Goal: Obtain resource: Obtain resource

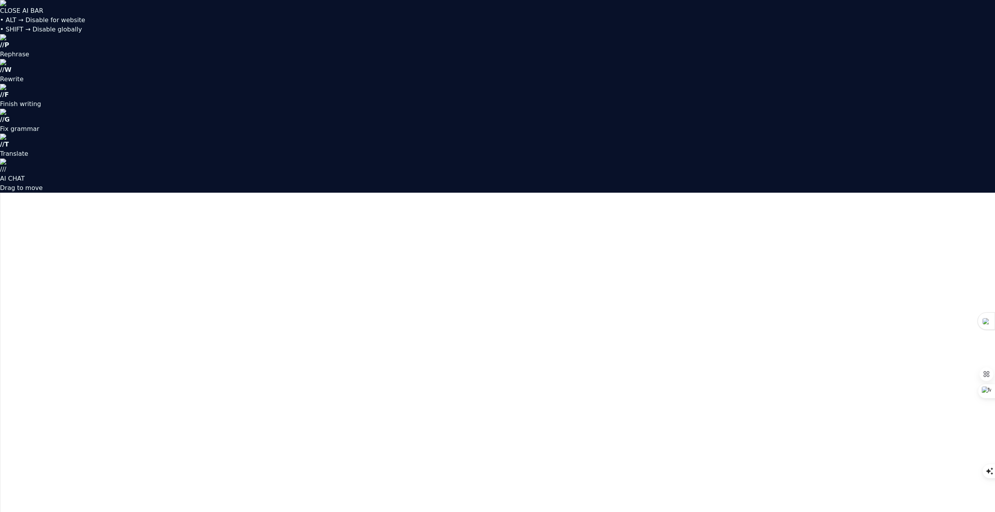
type input "wrsfmss"
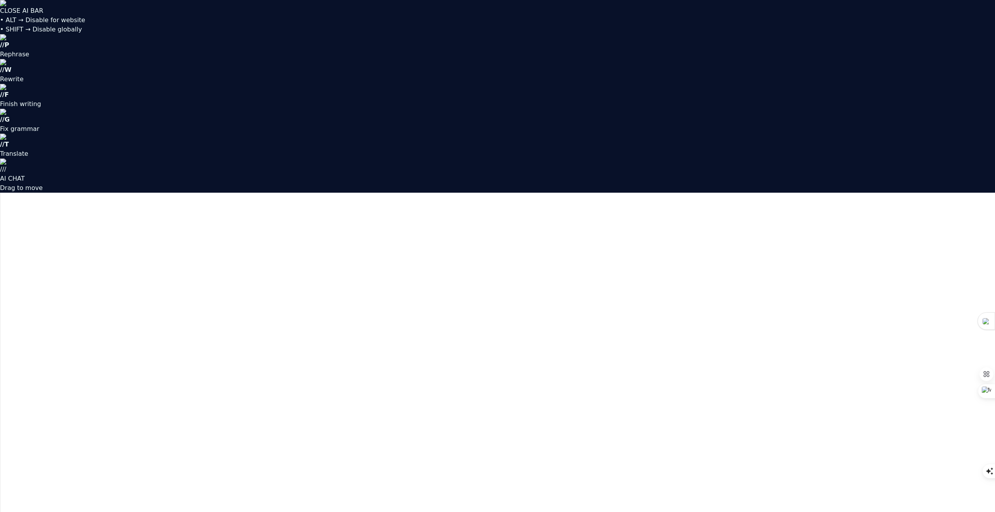
type input "ops director"
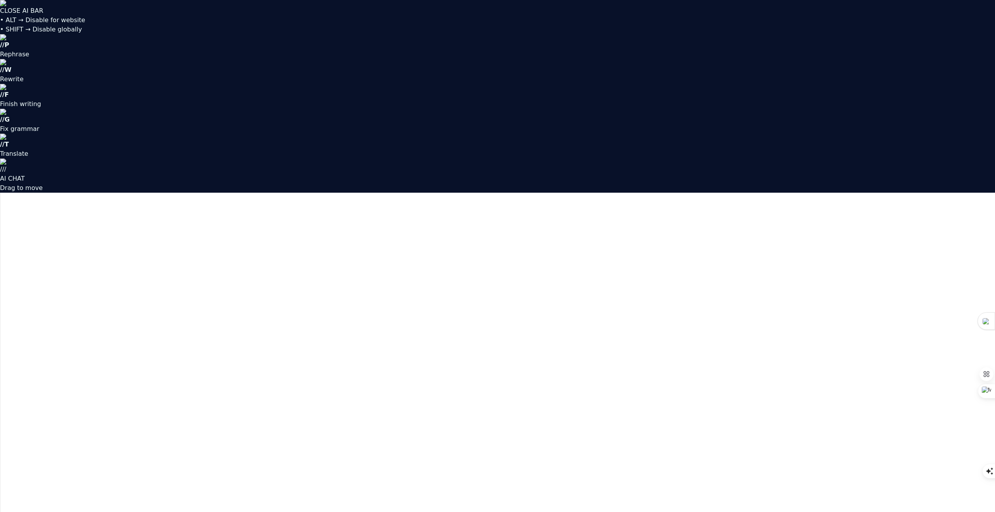
type input "wrsfmss"
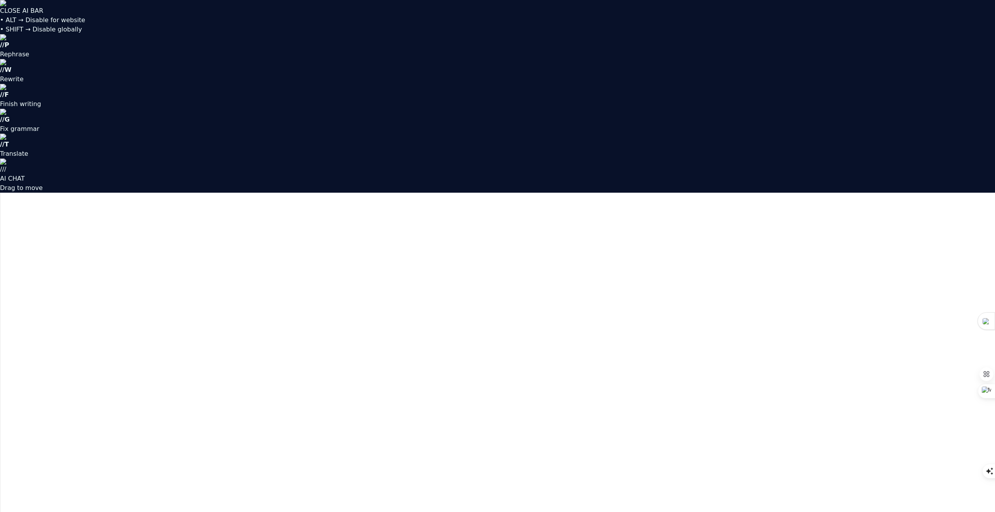
type input "wrsfmss"
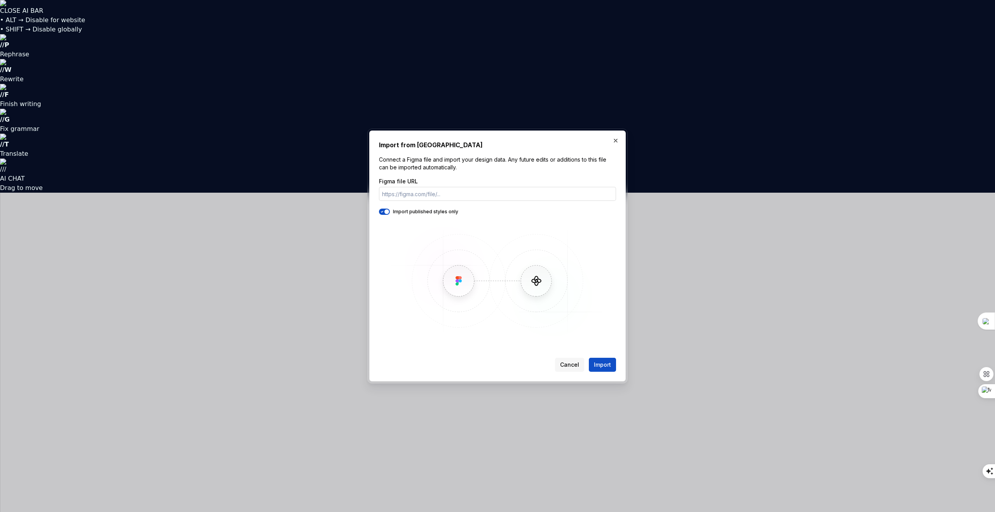
click at [456, 194] on input "Figma file URL" at bounding box center [497, 194] width 237 height 14
drag, startPoint x: 382, startPoint y: 193, endPoint x: 448, endPoint y: 196, distance: 65.7
click at [448, 196] on input "Figma file URL" at bounding box center [497, 194] width 237 height 14
drag, startPoint x: 443, startPoint y: 193, endPoint x: 377, endPoint y: 193, distance: 66.5
click at [377, 193] on div "Import from Figma Connect a Figma file and import your design data. Any future …" at bounding box center [497, 256] width 257 height 251
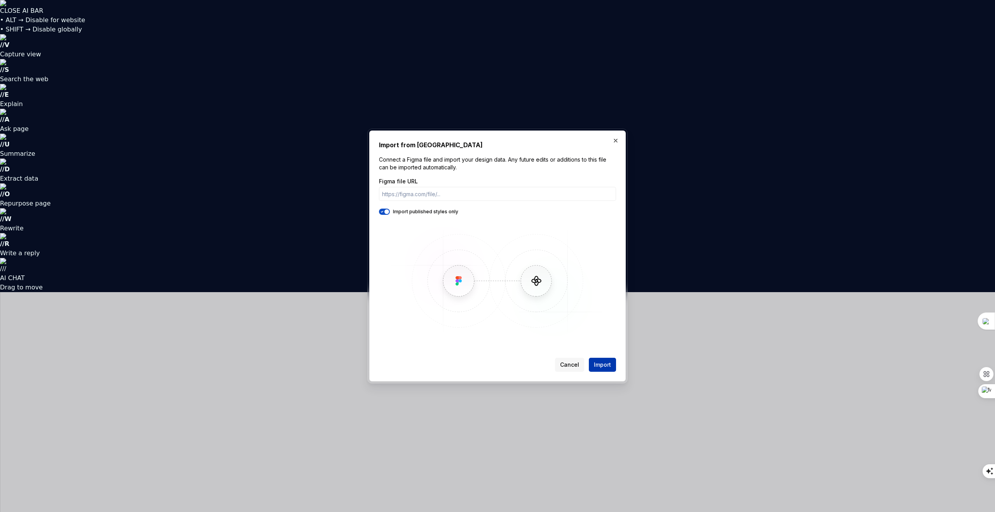
click at [608, 370] on button "Import" at bounding box center [602, 365] width 27 height 14
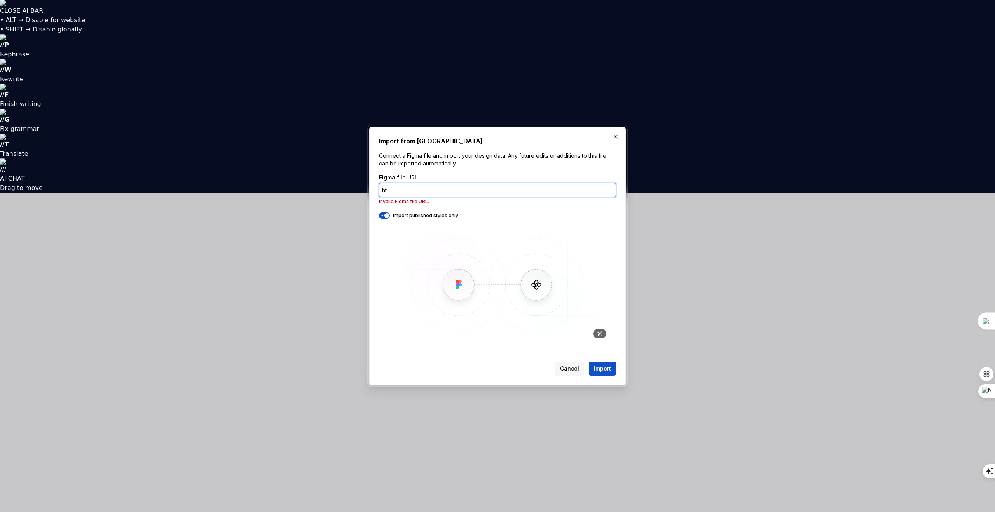
type input "h"
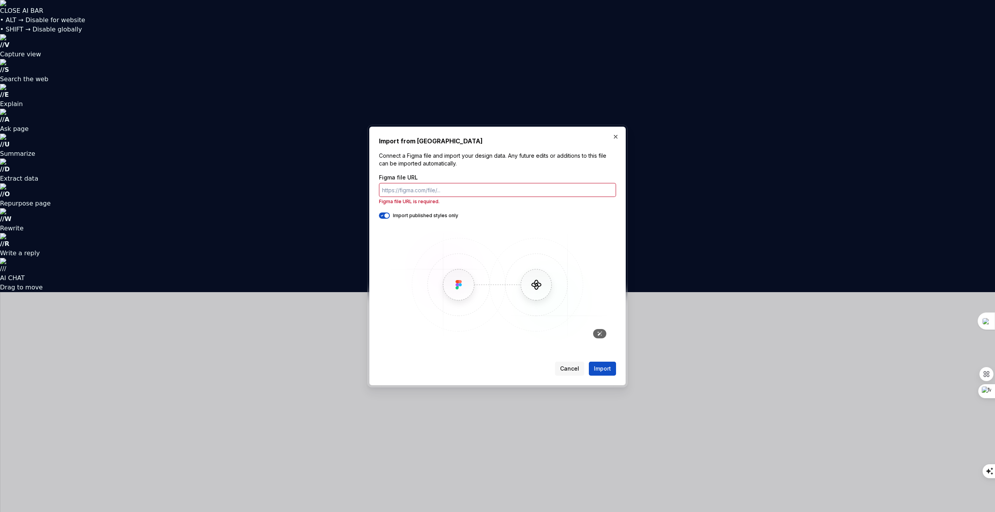
type button "on"
drag, startPoint x: 384, startPoint y: 189, endPoint x: 445, endPoint y: 192, distance: 61.1
click at [445, 192] on input "Figma file URL" at bounding box center [497, 190] width 237 height 14
drag, startPoint x: 445, startPoint y: 192, endPoint x: 384, endPoint y: 193, distance: 60.7
click at [384, 193] on input "Figma file URL" at bounding box center [497, 190] width 237 height 14
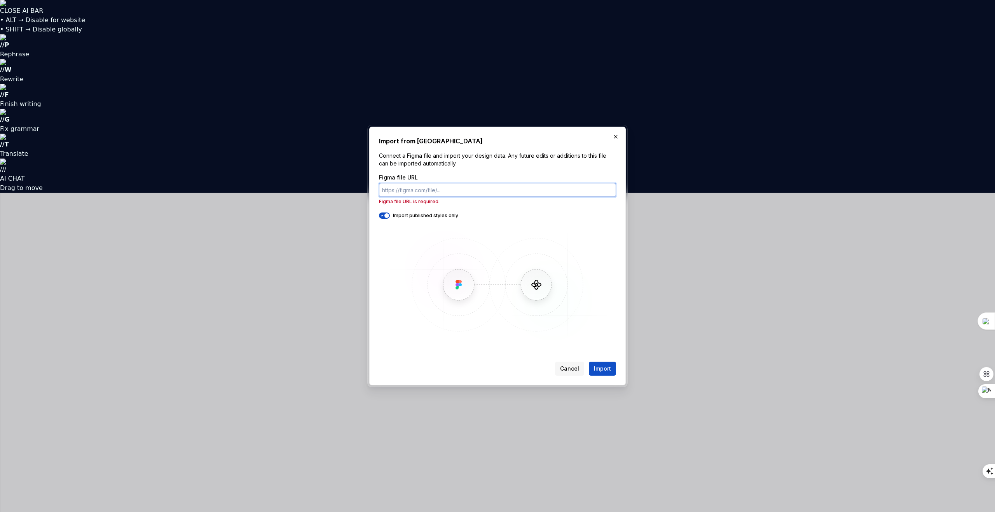
drag, startPoint x: 440, startPoint y: 193, endPoint x: 470, endPoint y: 193, distance: 30.3
click at [470, 193] on input "Figma file URL" at bounding box center [497, 190] width 237 height 14
drag, startPoint x: 437, startPoint y: 191, endPoint x: 416, endPoint y: 191, distance: 20.2
click at [416, 191] on input "Figma file URL" at bounding box center [497, 190] width 237 height 14
click at [483, 194] on input "Figma file URL" at bounding box center [497, 190] width 237 height 14
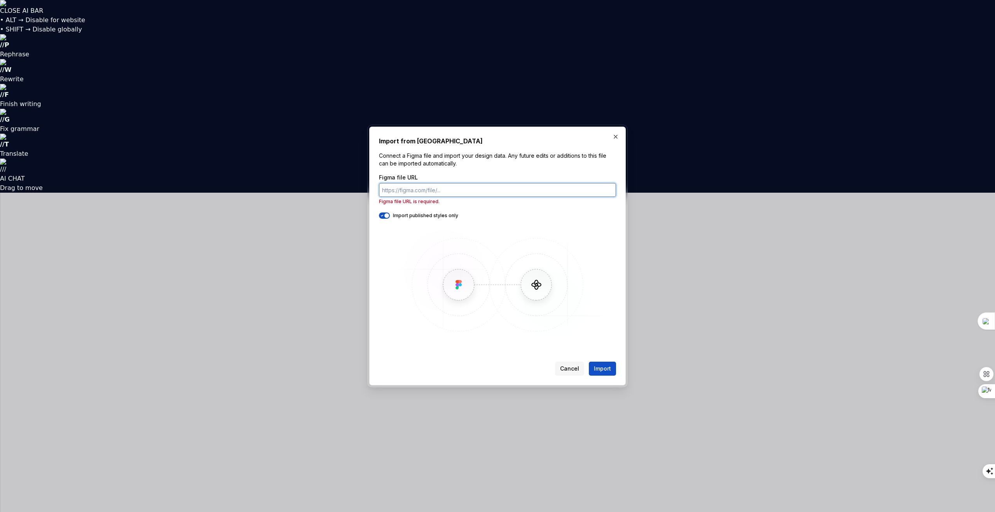
click at [483, 194] on input "Figma file URL" at bounding box center [497, 190] width 237 height 14
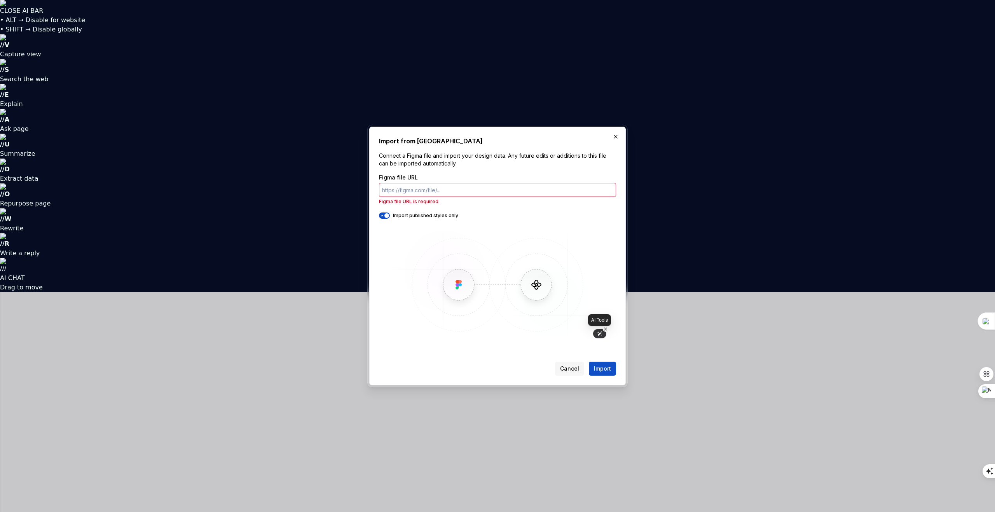
click at [599, 334] on icon at bounding box center [599, 333] width 5 height 5
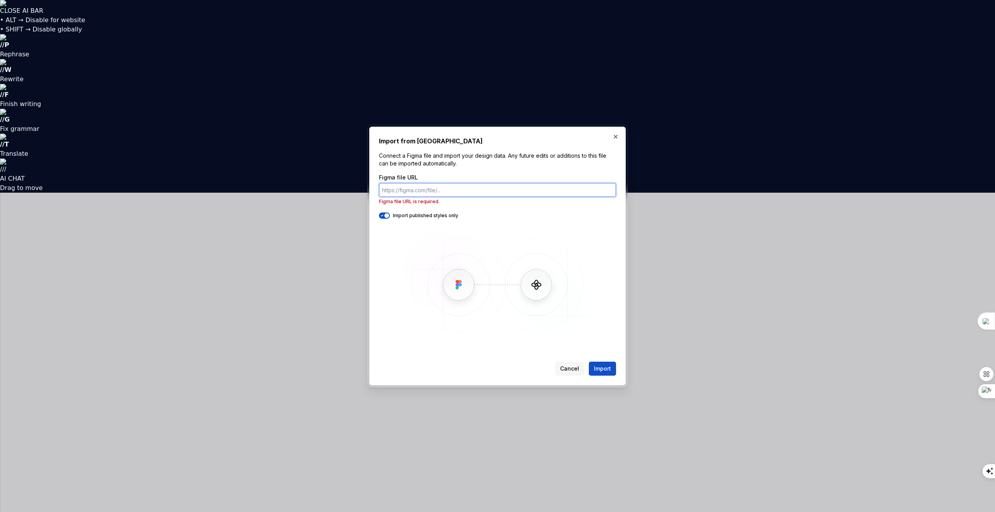
click at [413, 193] on input "Figma file URL" at bounding box center [497, 190] width 237 height 14
click at [603, 367] on span "Import" at bounding box center [602, 369] width 17 height 8
click at [604, 371] on span "Import" at bounding box center [602, 369] width 17 height 8
click at [574, 370] on span "Cancel" at bounding box center [569, 369] width 19 height 8
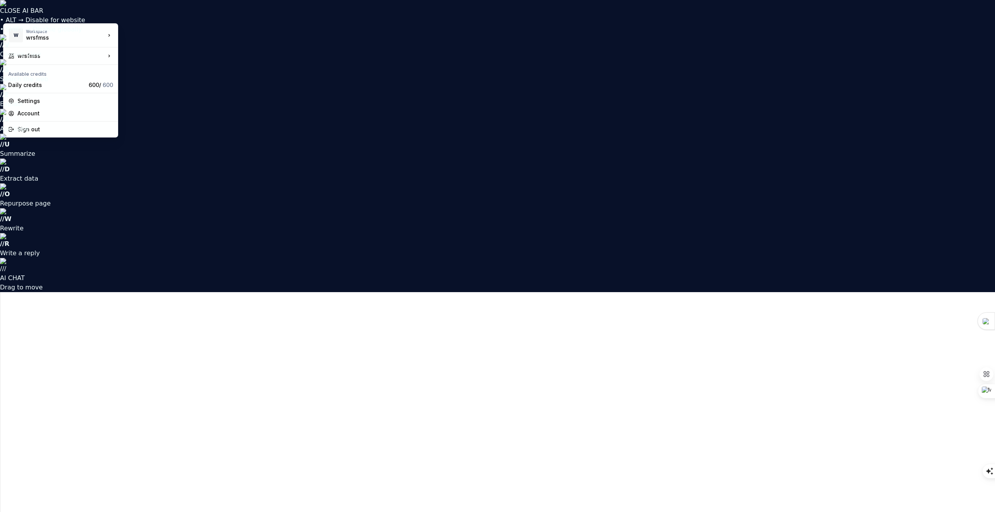
click at [82, 14] on html "CLOSE AI BAR • ALT → Disable for website • SHIFT → Disable globally // V Captur…" at bounding box center [497, 256] width 995 height 512
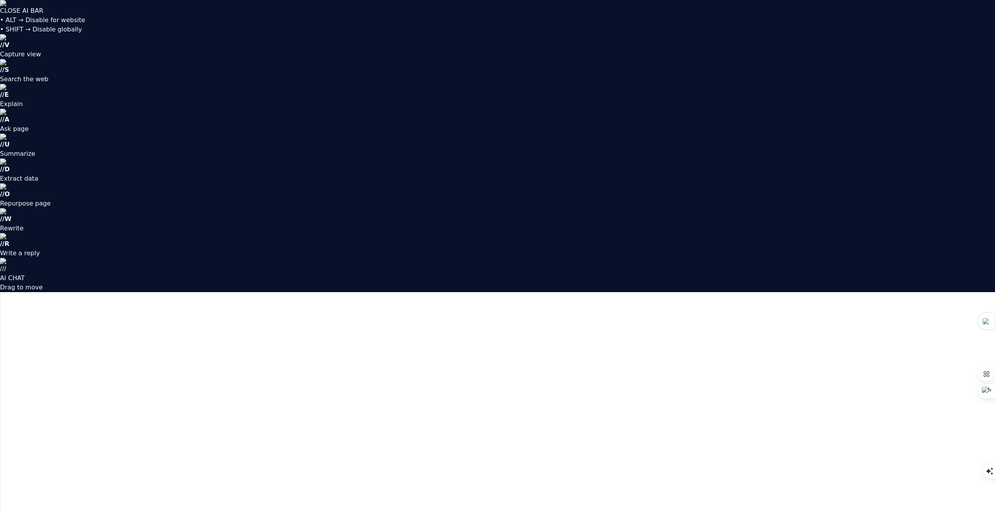
click at [82, 14] on html "CLOSE AI BAR • ALT → Disable for website • SHIFT → Disable globally // V Captur…" at bounding box center [497, 256] width 995 height 512
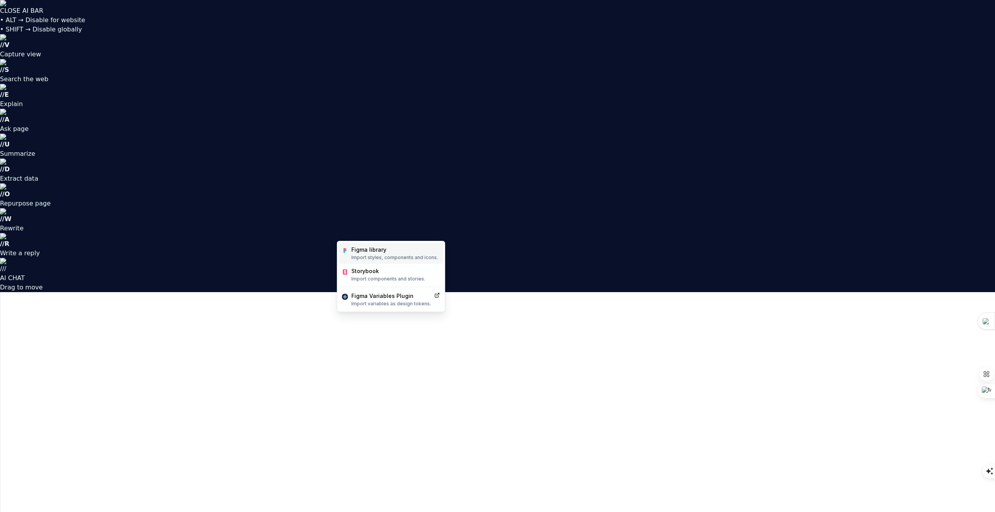
click at [367, 251] on div "Figma library" at bounding box center [394, 250] width 87 height 8
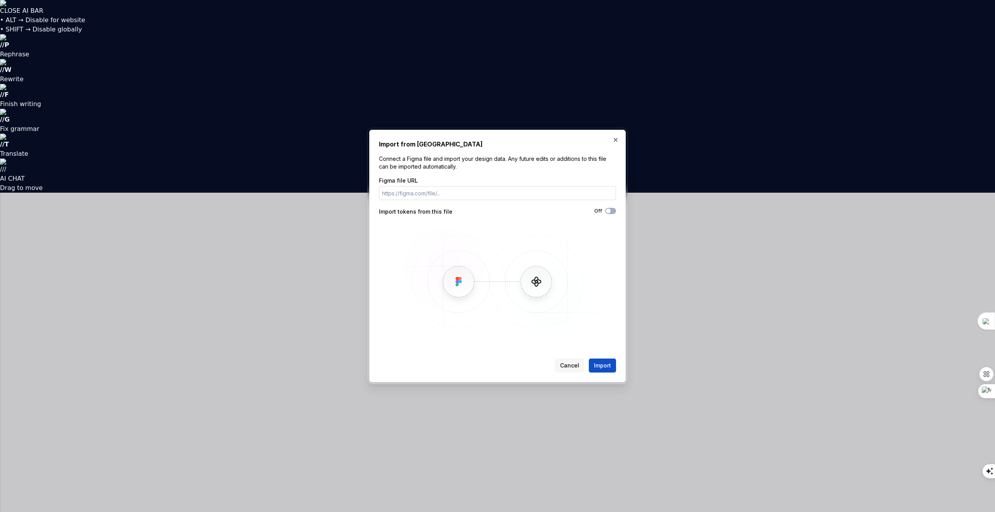
type button "on"
click at [463, 193] on input "Figma file URL" at bounding box center [497, 193] width 237 height 14
